Goal: Check status: Check status

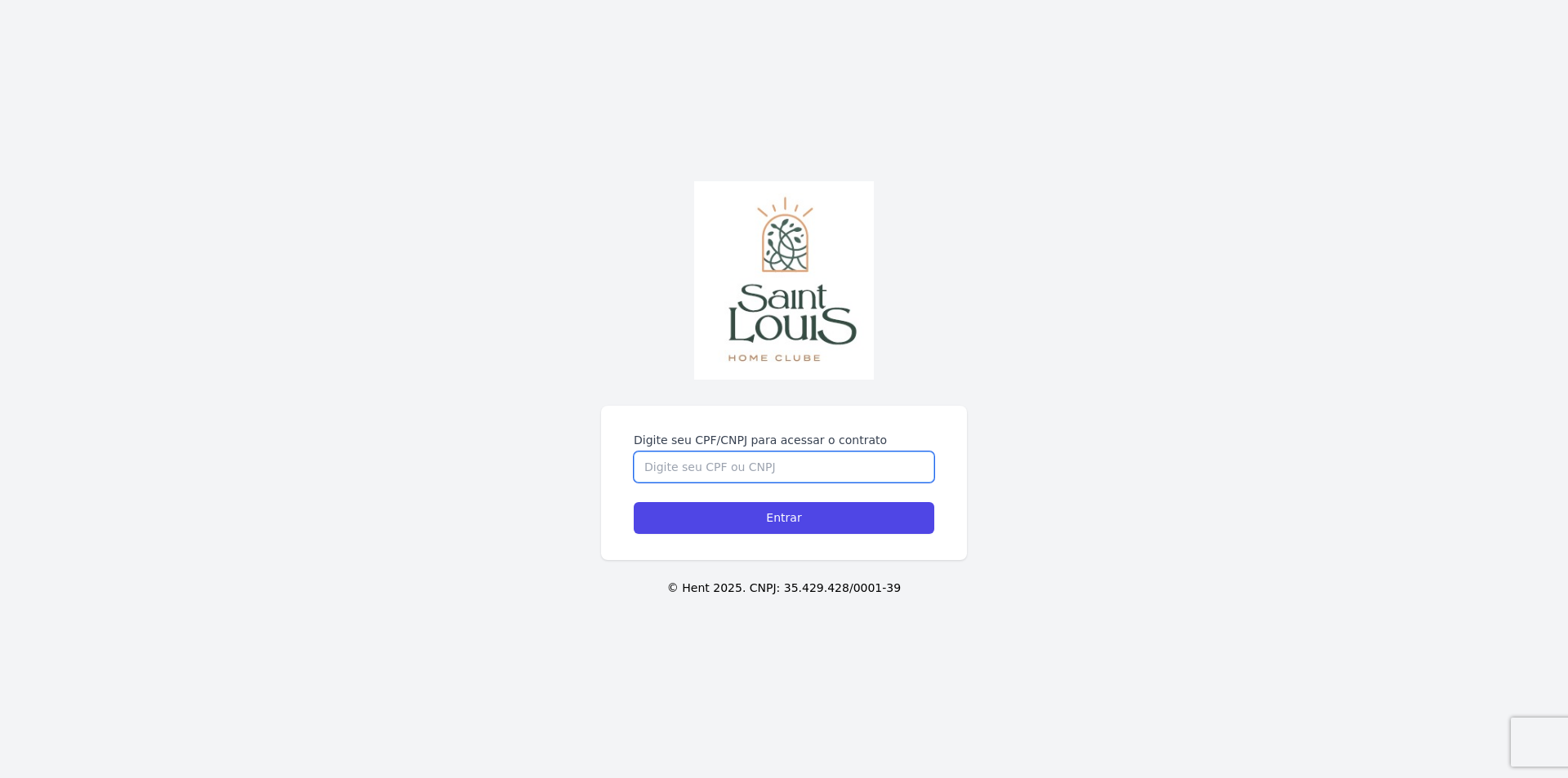
click at [682, 466] on input "Digite seu CPF/CNPJ para acessar o contrato" at bounding box center [784, 467] width 301 height 31
type input "02801234001"
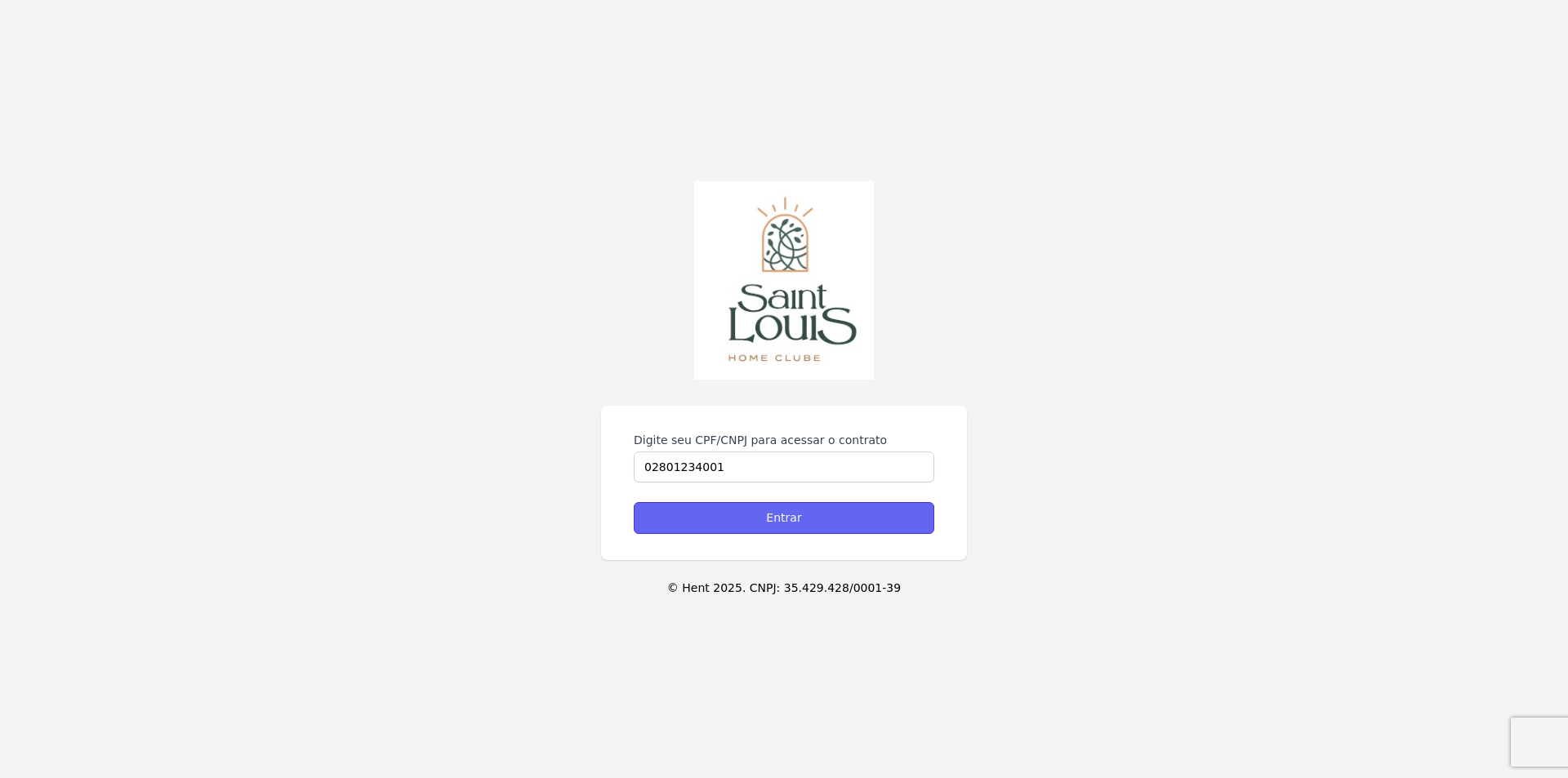
click at [816, 517] on input "Entrar" at bounding box center [784, 517] width 301 height 32
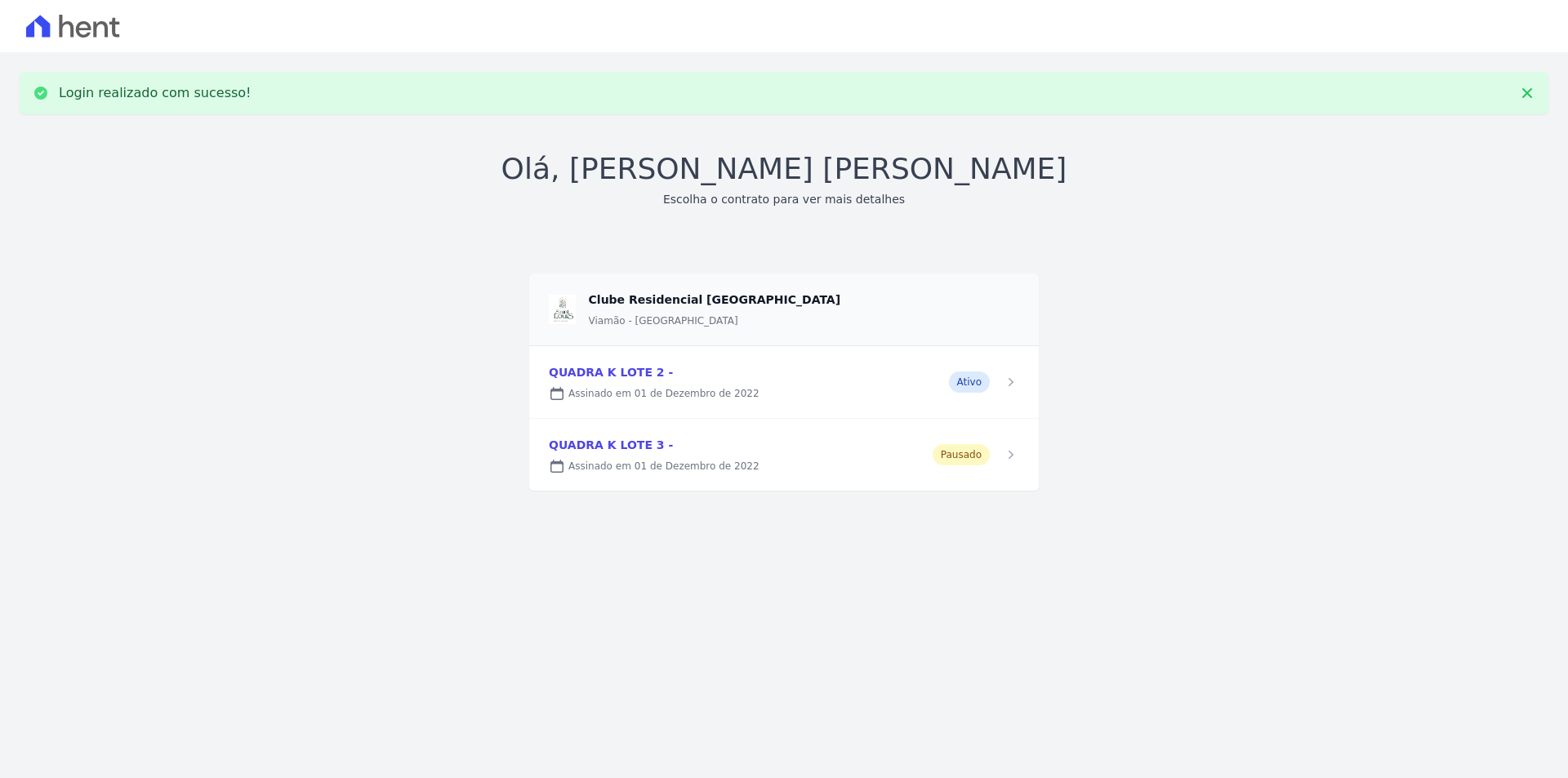
click at [656, 384] on link at bounding box center [784, 382] width 510 height 72
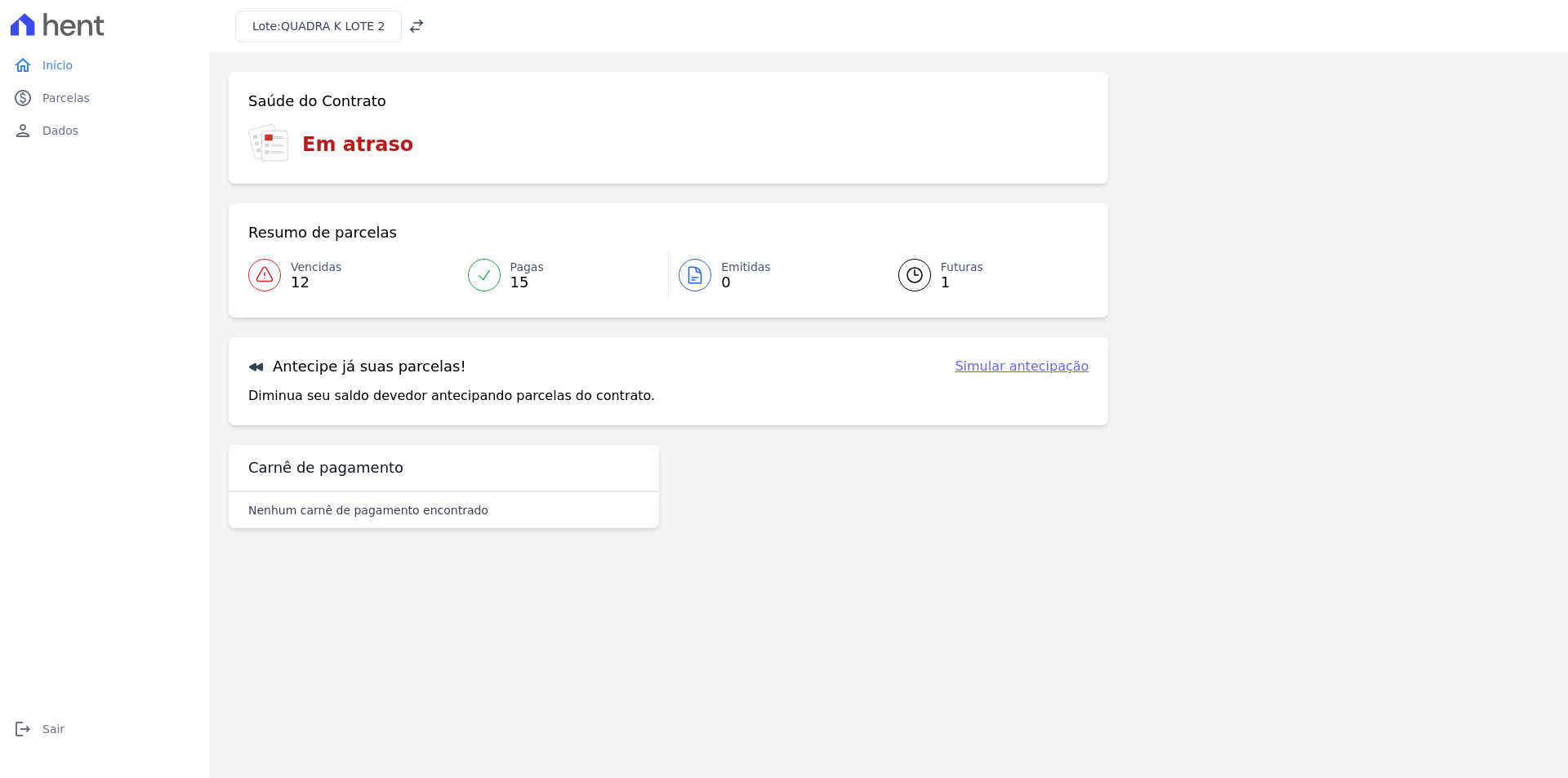
click at [304, 266] on span "Vencidas" at bounding box center [315, 268] width 50 height 17
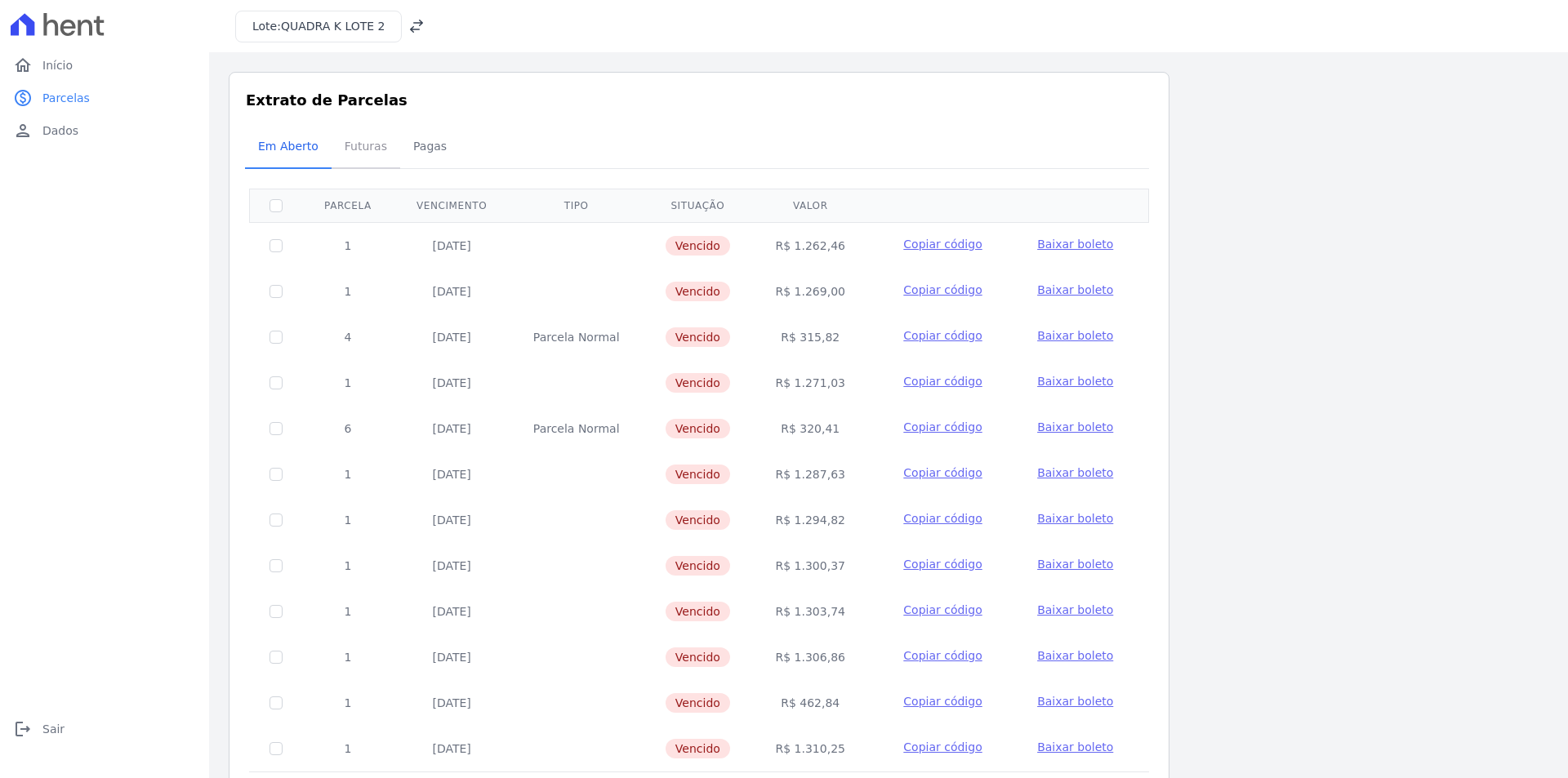
click at [359, 149] on span "Futuras" at bounding box center [366, 146] width 62 height 32
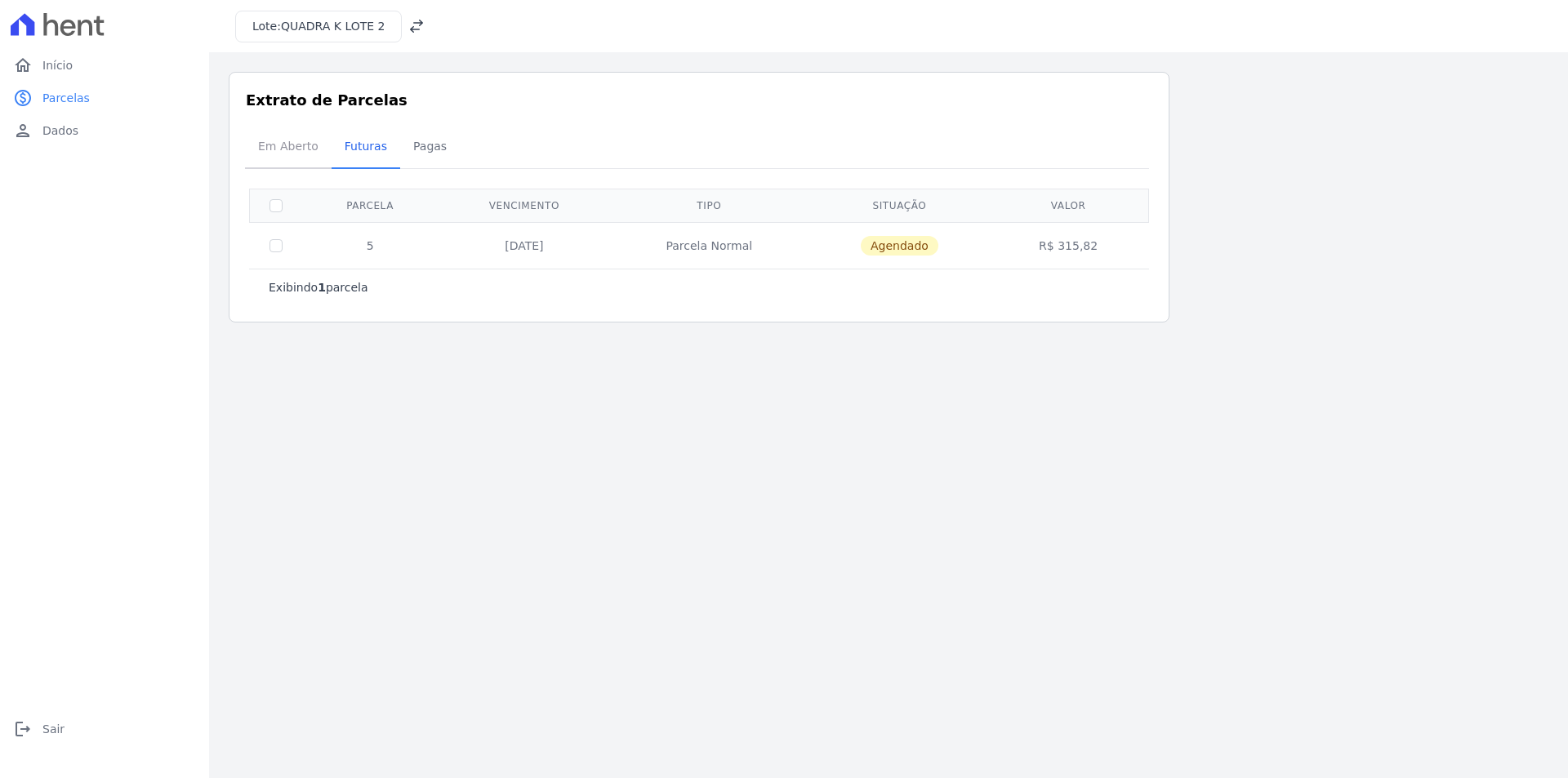
click at [275, 147] on span "Em Aberto" at bounding box center [288, 146] width 80 height 32
